Goal: Task Accomplishment & Management: Manage account settings

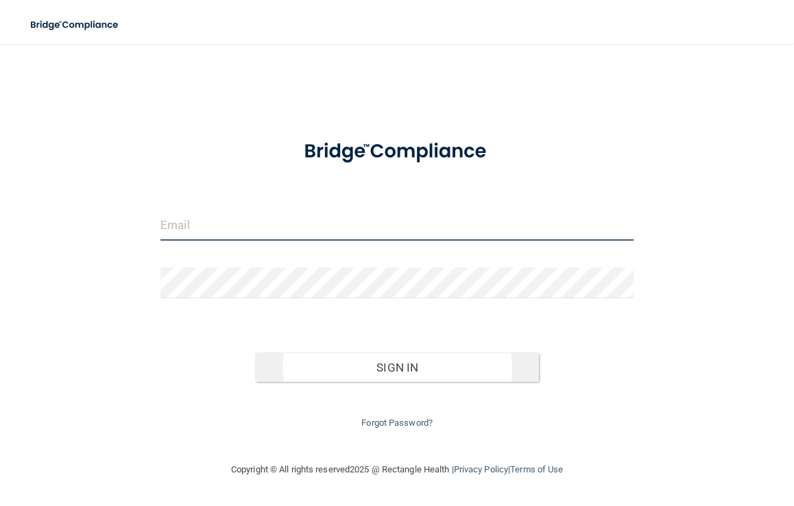
type input "[EMAIL_ADDRESS][DOMAIN_NAME]"
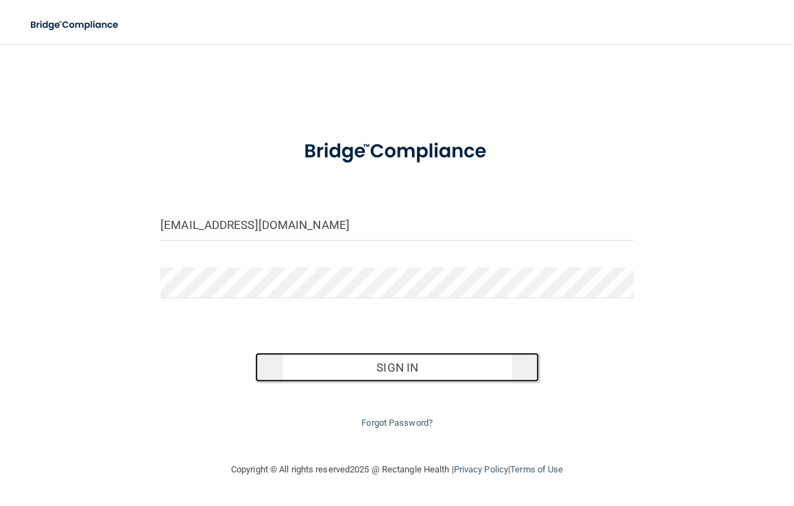
click at [424, 363] on button "Sign In" at bounding box center [397, 367] width 284 height 30
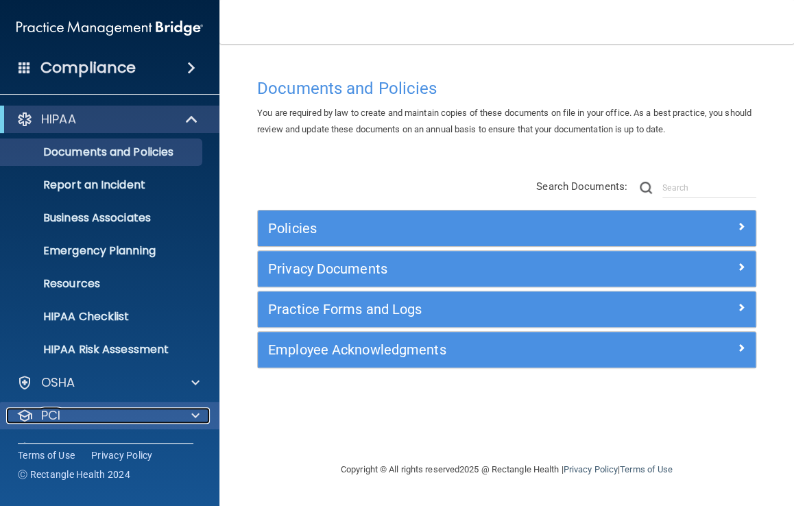
click at [192, 415] on span at bounding box center [195, 415] width 8 height 16
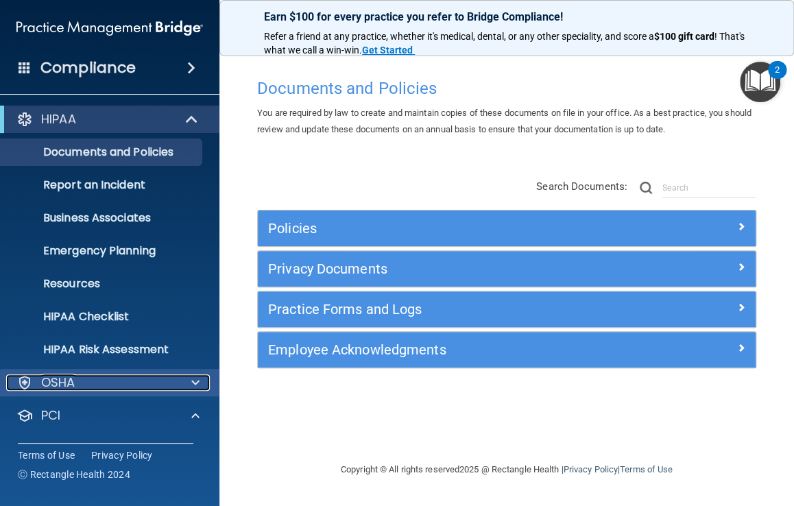
click at [196, 379] on span at bounding box center [195, 382] width 8 height 16
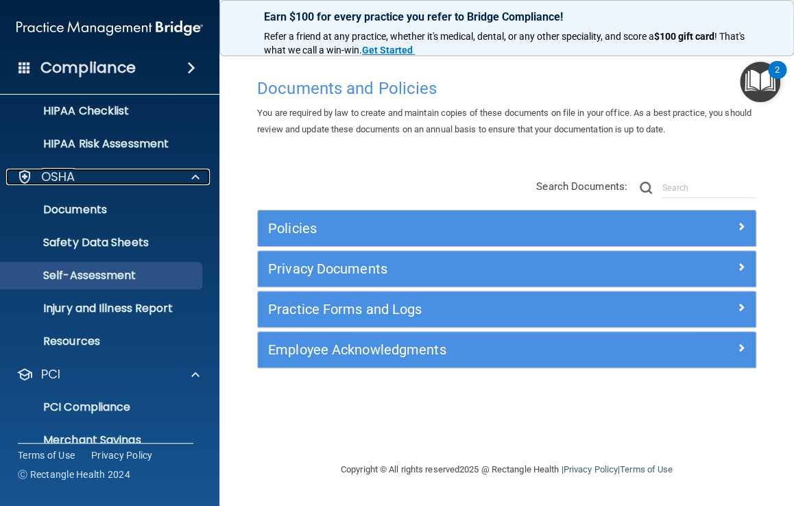
scroll to position [307, 0]
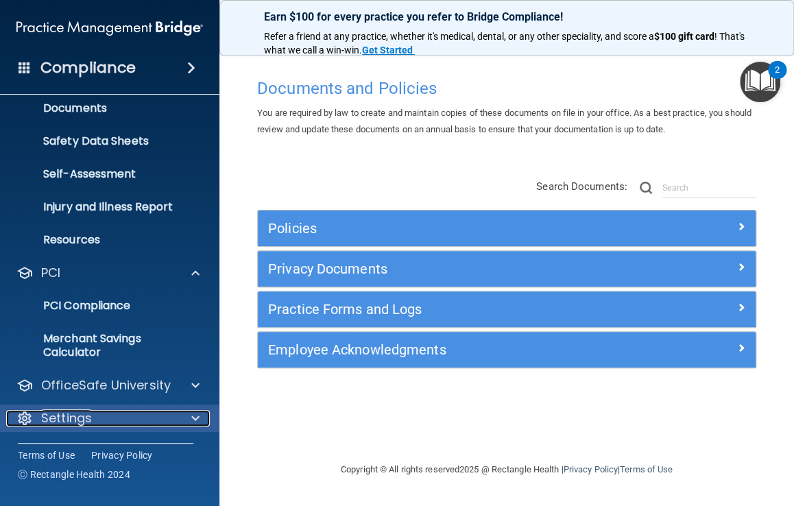
click at [193, 416] on span at bounding box center [195, 418] width 8 height 16
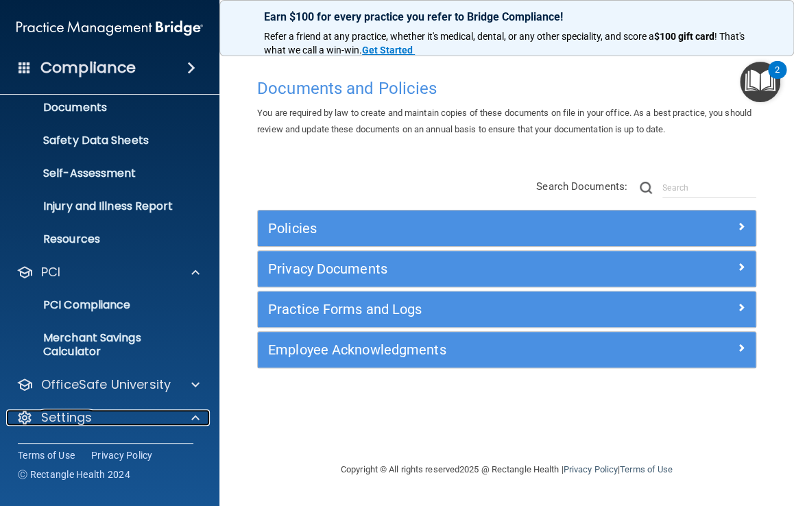
scroll to position [439, 0]
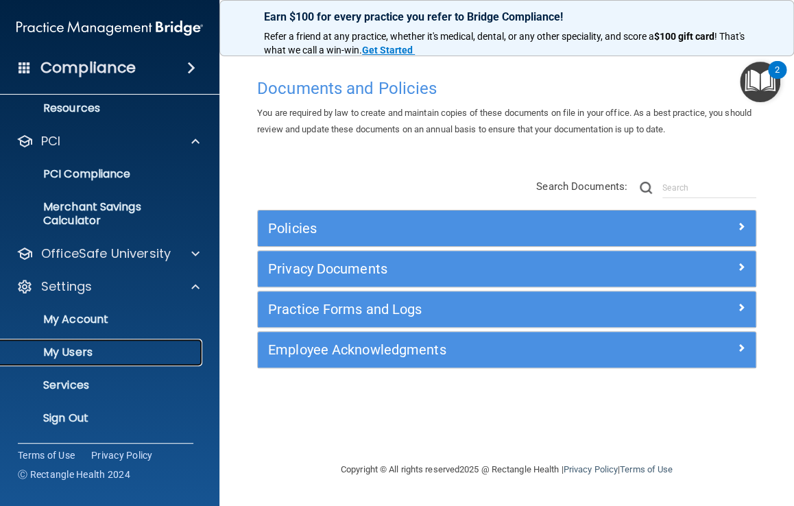
click at [83, 352] on p "My Users" at bounding box center [102, 353] width 187 height 14
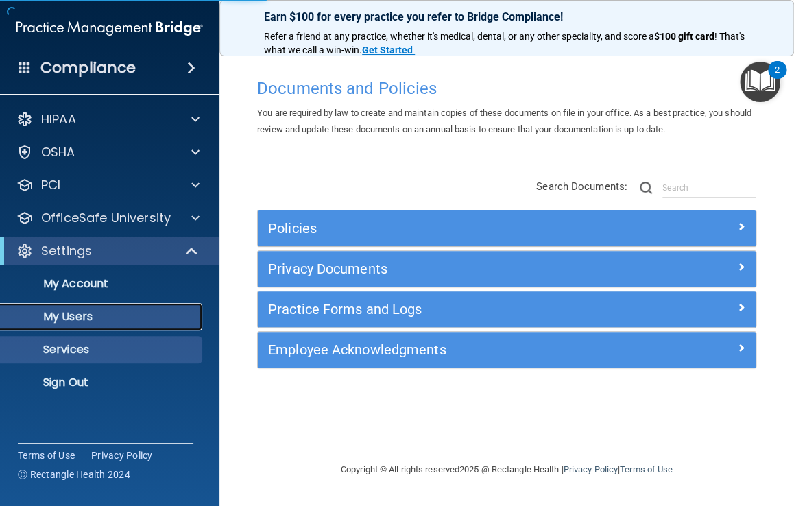
select select "20"
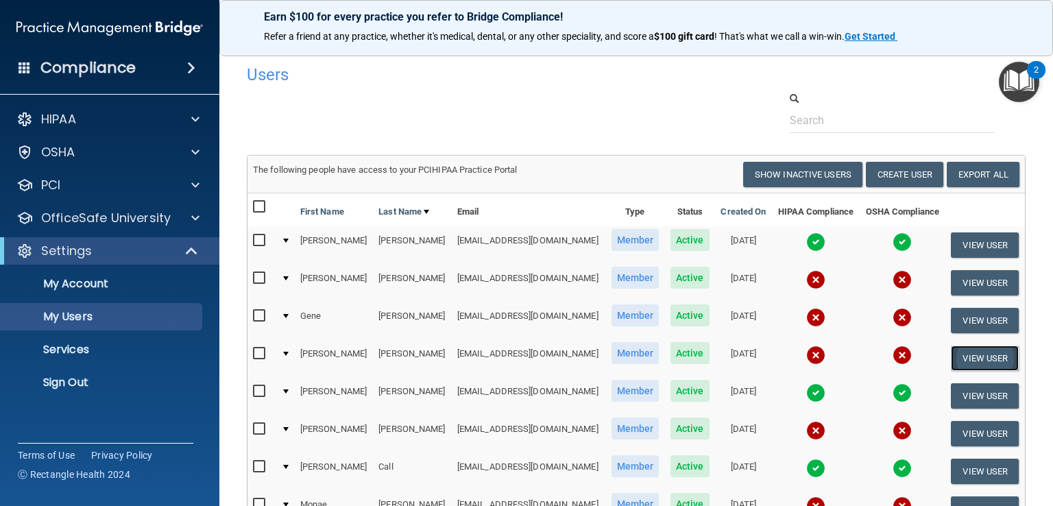
click at [793, 350] on button "View User" at bounding box center [985, 358] width 68 height 25
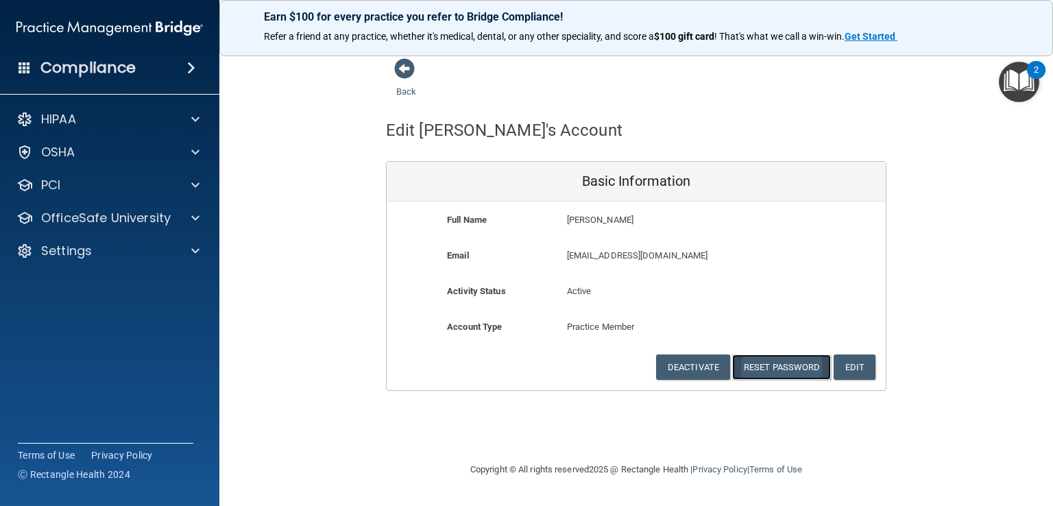
click at [793, 363] on button "Reset Password" at bounding box center [781, 367] width 99 height 25
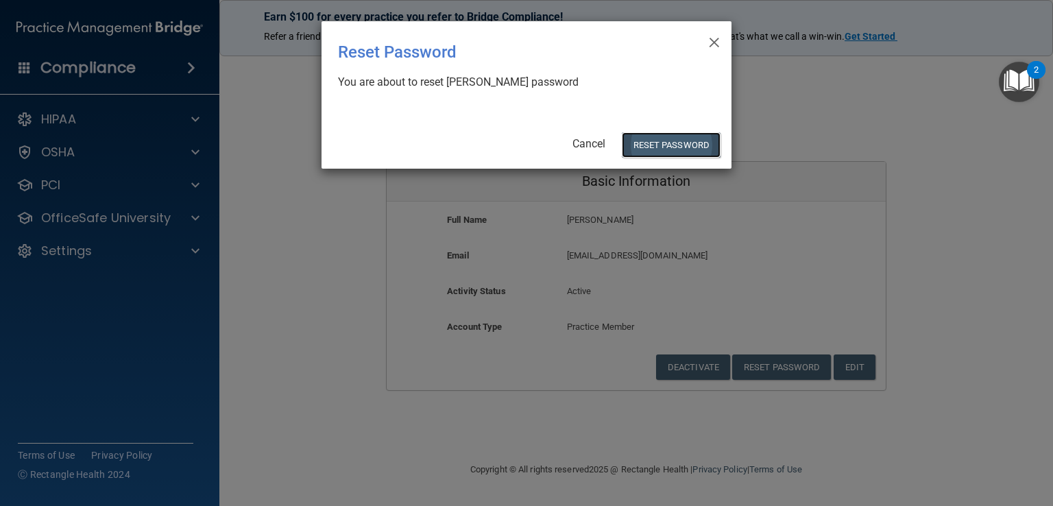
click at [678, 140] on button "Reset Password" at bounding box center [671, 144] width 99 height 25
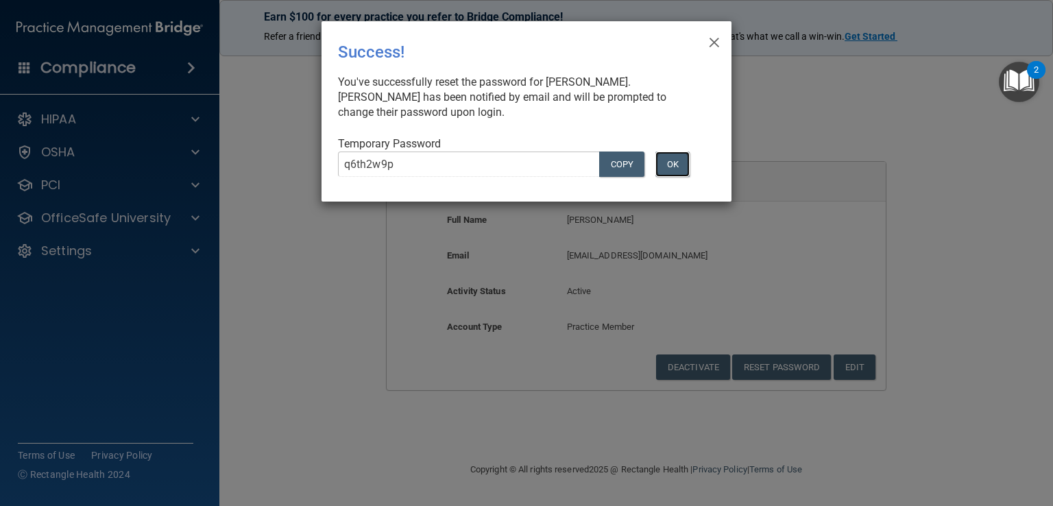
click at [681, 163] on button "OK" at bounding box center [673, 164] width 34 height 25
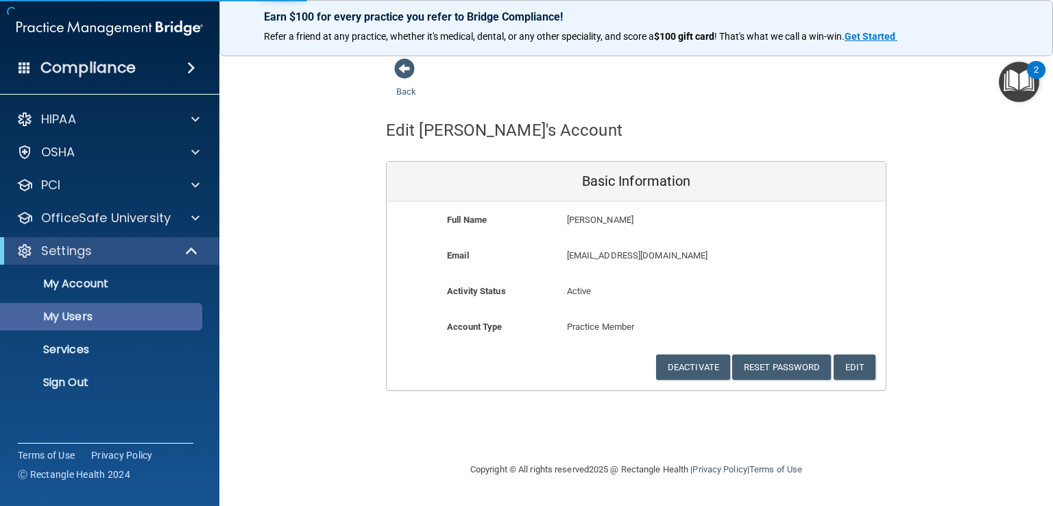
select select "20"
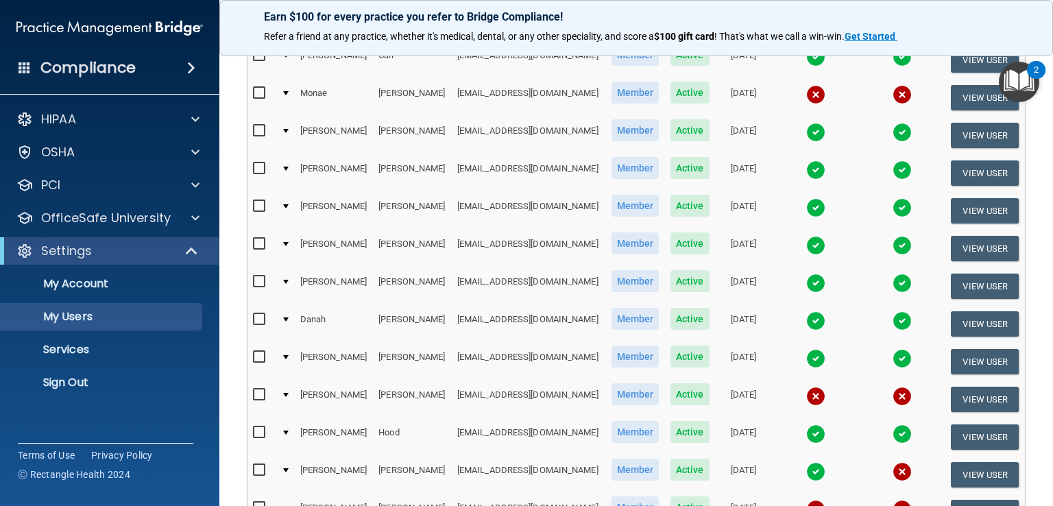
scroll to position [549, 0]
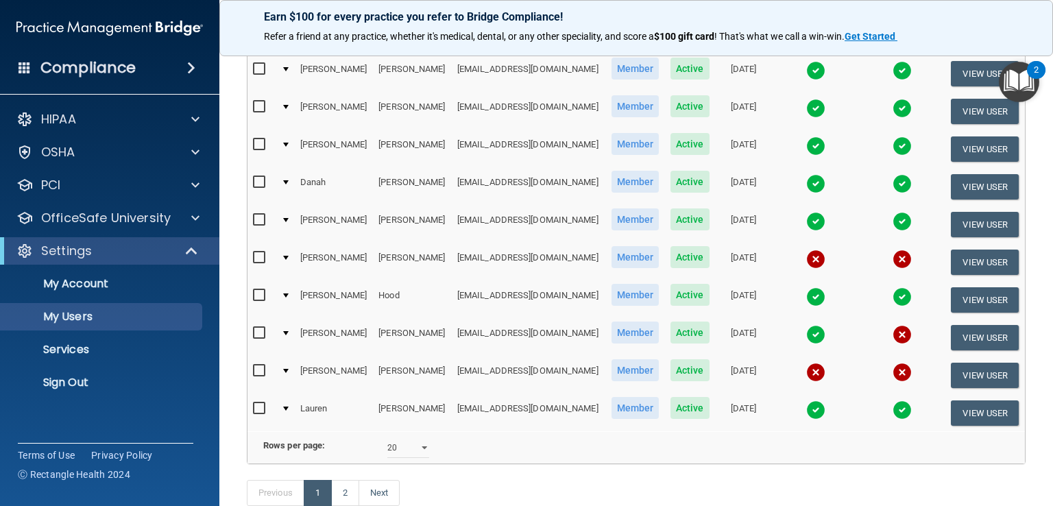
click at [793, 325] on img at bounding box center [902, 334] width 19 height 19
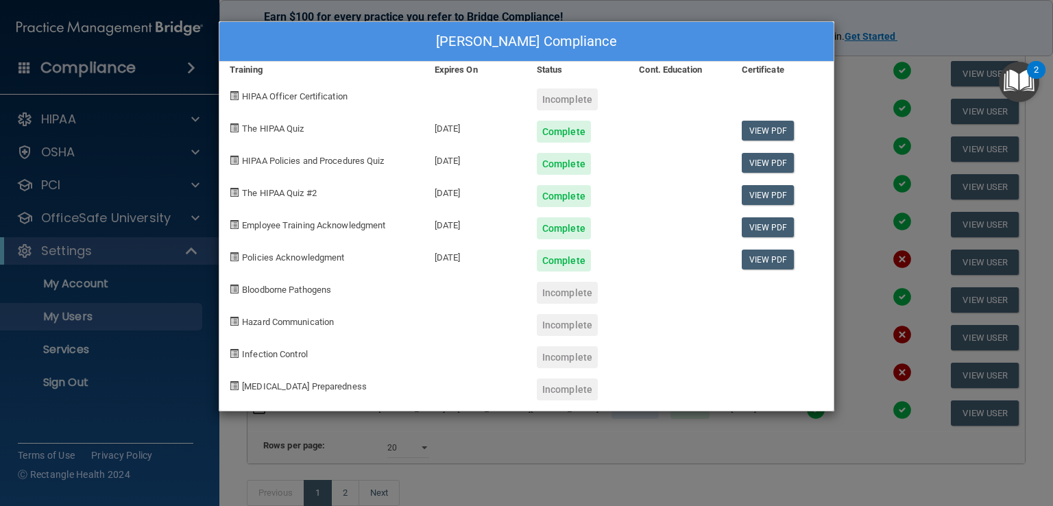
click at [793, 19] on div "[PERSON_NAME] Compliance Training Expires On Status Cont. Education Certificate…" at bounding box center [526, 253] width 1053 height 506
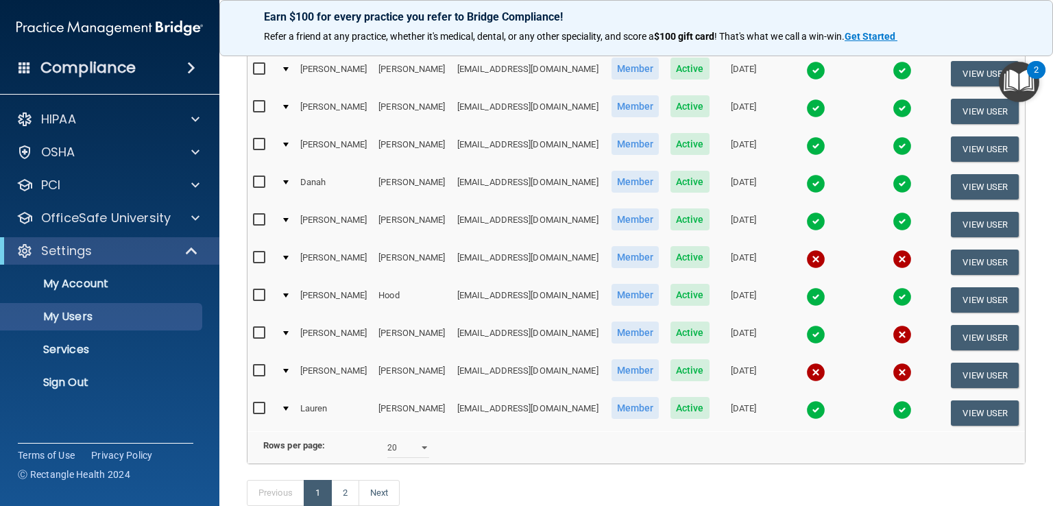
scroll to position [636, 0]
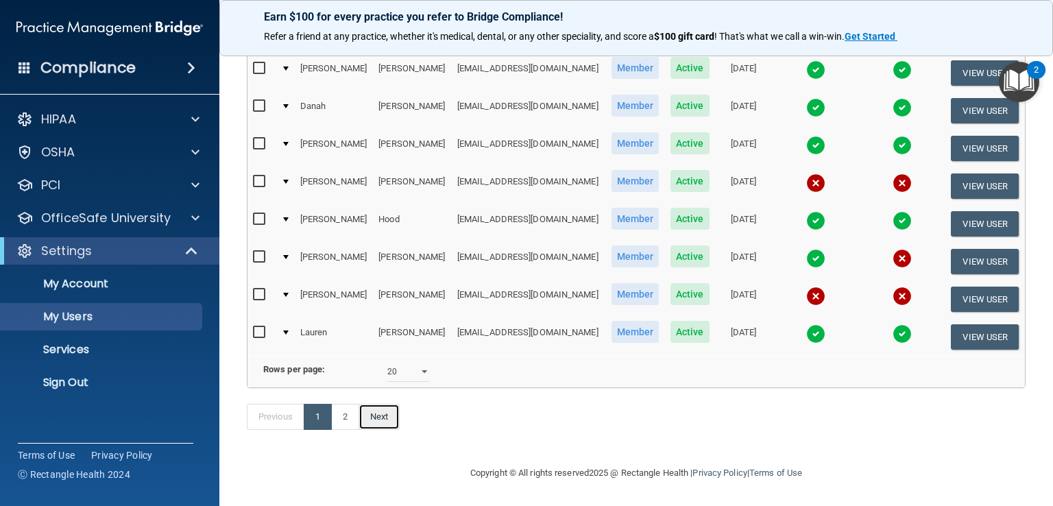
click at [376, 416] on link "Next" at bounding box center [379, 417] width 41 height 26
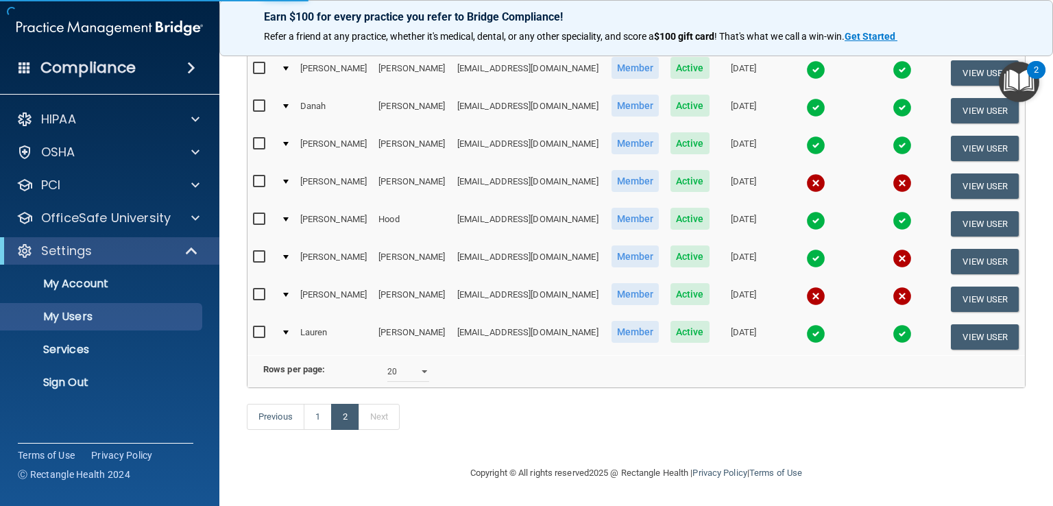
select select "20"
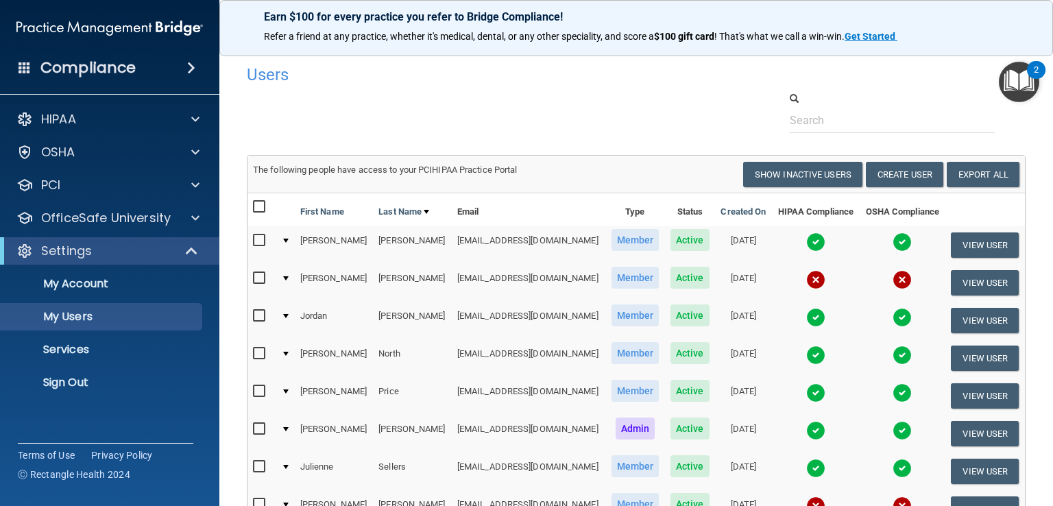
scroll to position [274, 0]
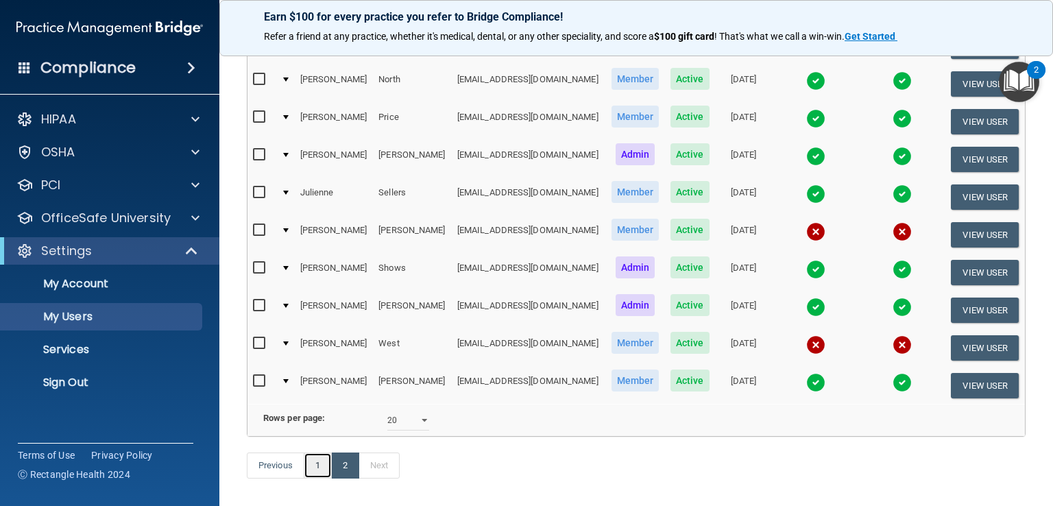
click at [316, 478] on link "1" at bounding box center [318, 466] width 28 height 26
select select "20"
